Goal: Register for event/course

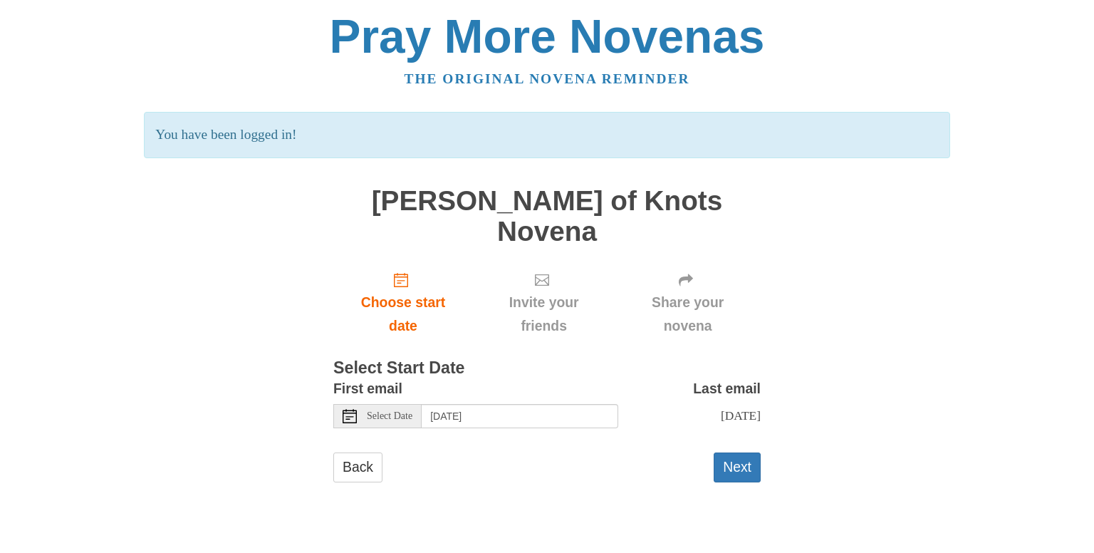
click at [355, 409] on icon at bounding box center [350, 416] width 14 height 14
click at [739, 452] on button "Next" at bounding box center [737, 466] width 47 height 29
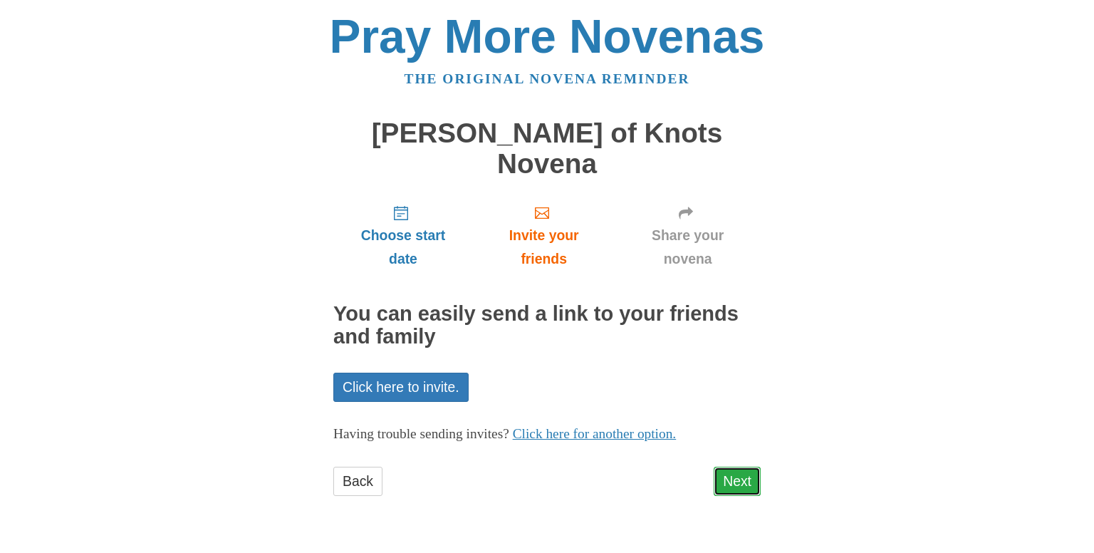
click at [734, 467] on link "Next" at bounding box center [737, 481] width 47 height 29
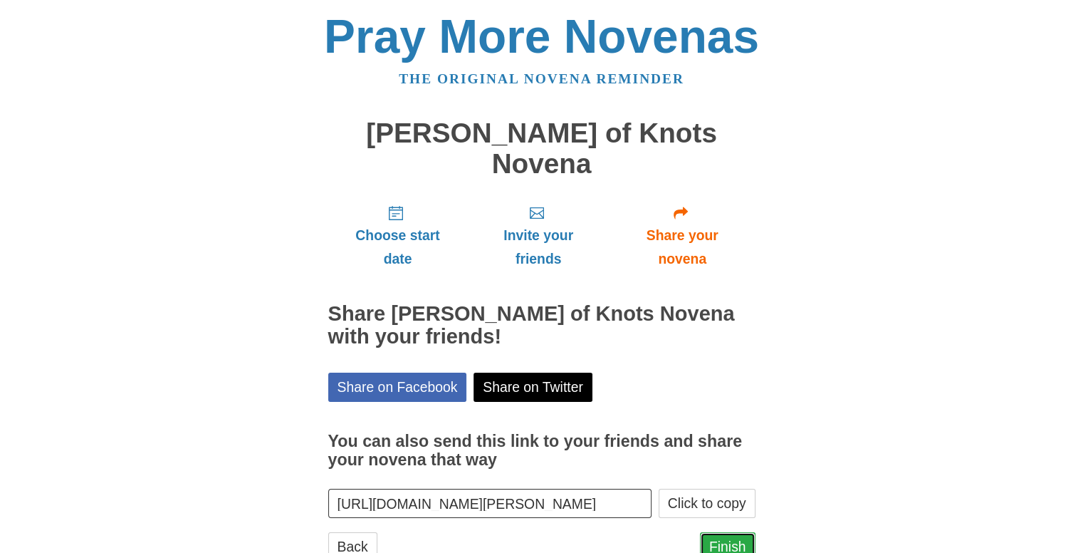
click at [706, 532] on link "Finish" at bounding box center [728, 546] width 56 height 29
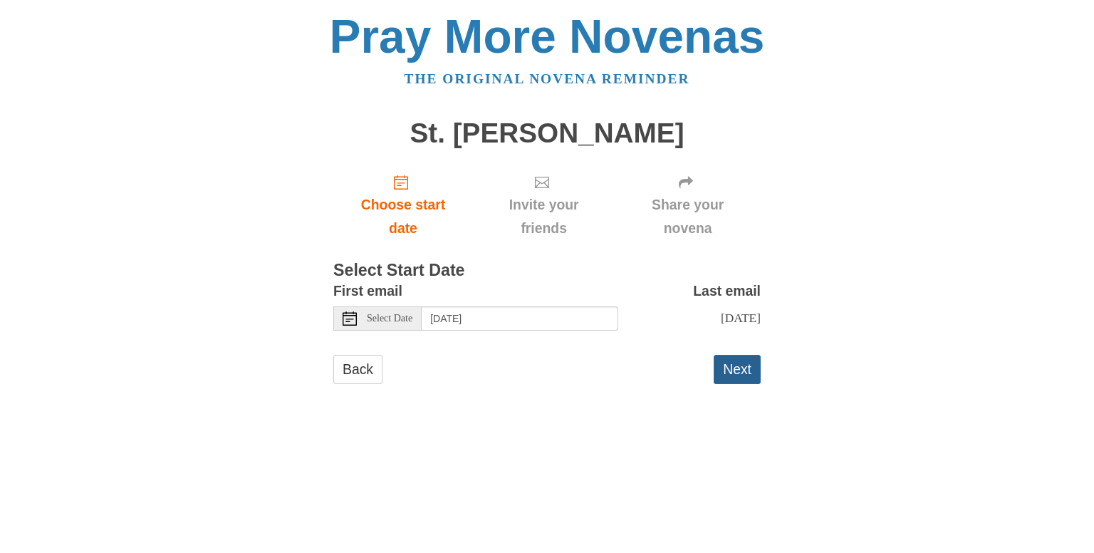
click at [752, 359] on button "Next" at bounding box center [737, 369] width 47 height 29
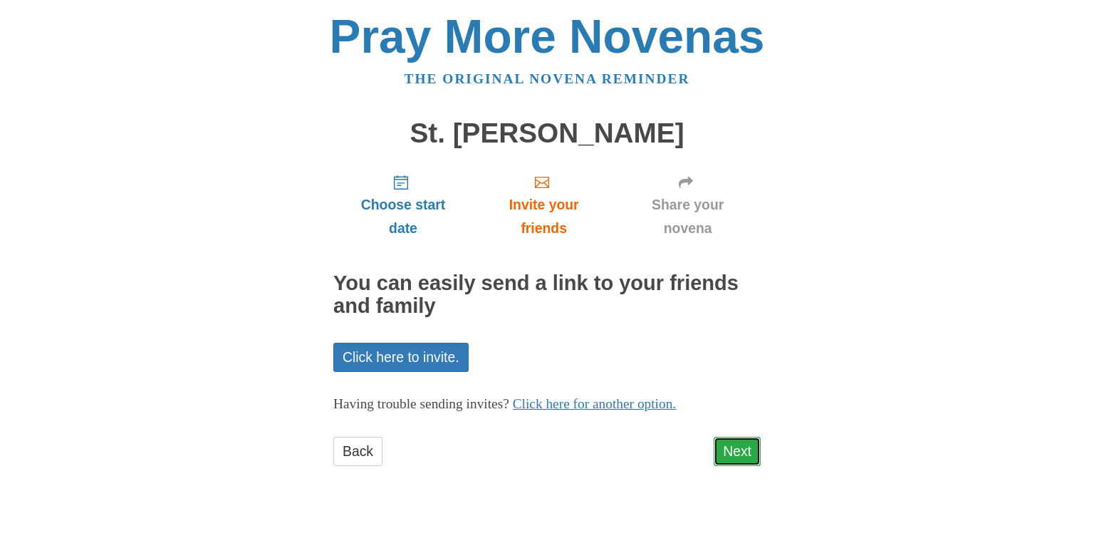
click at [741, 447] on link "Next" at bounding box center [737, 451] width 47 height 29
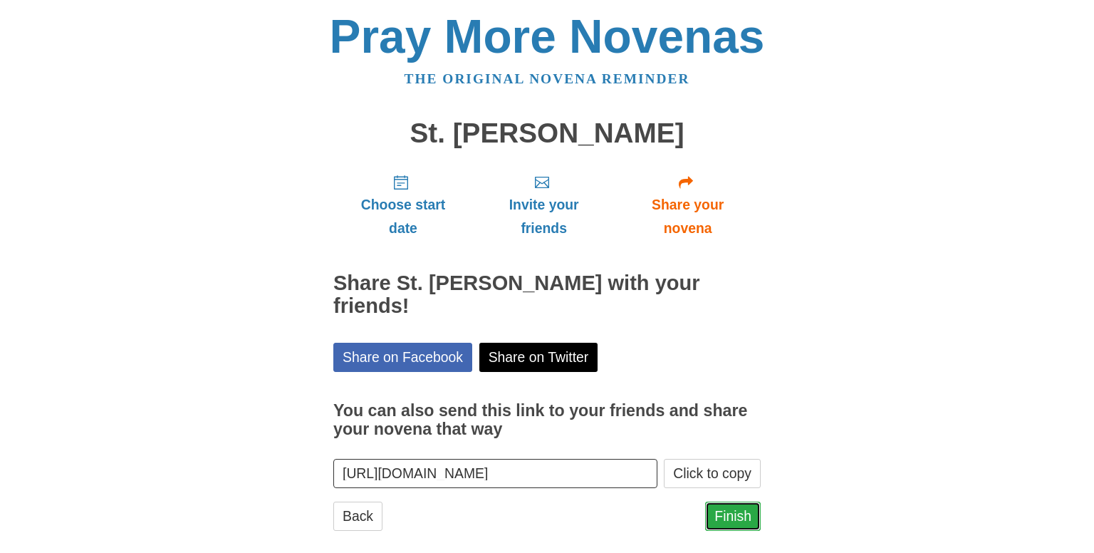
click at [739, 501] on link "Finish" at bounding box center [733, 515] width 56 height 29
